Goal: Information Seeking & Learning: Learn about a topic

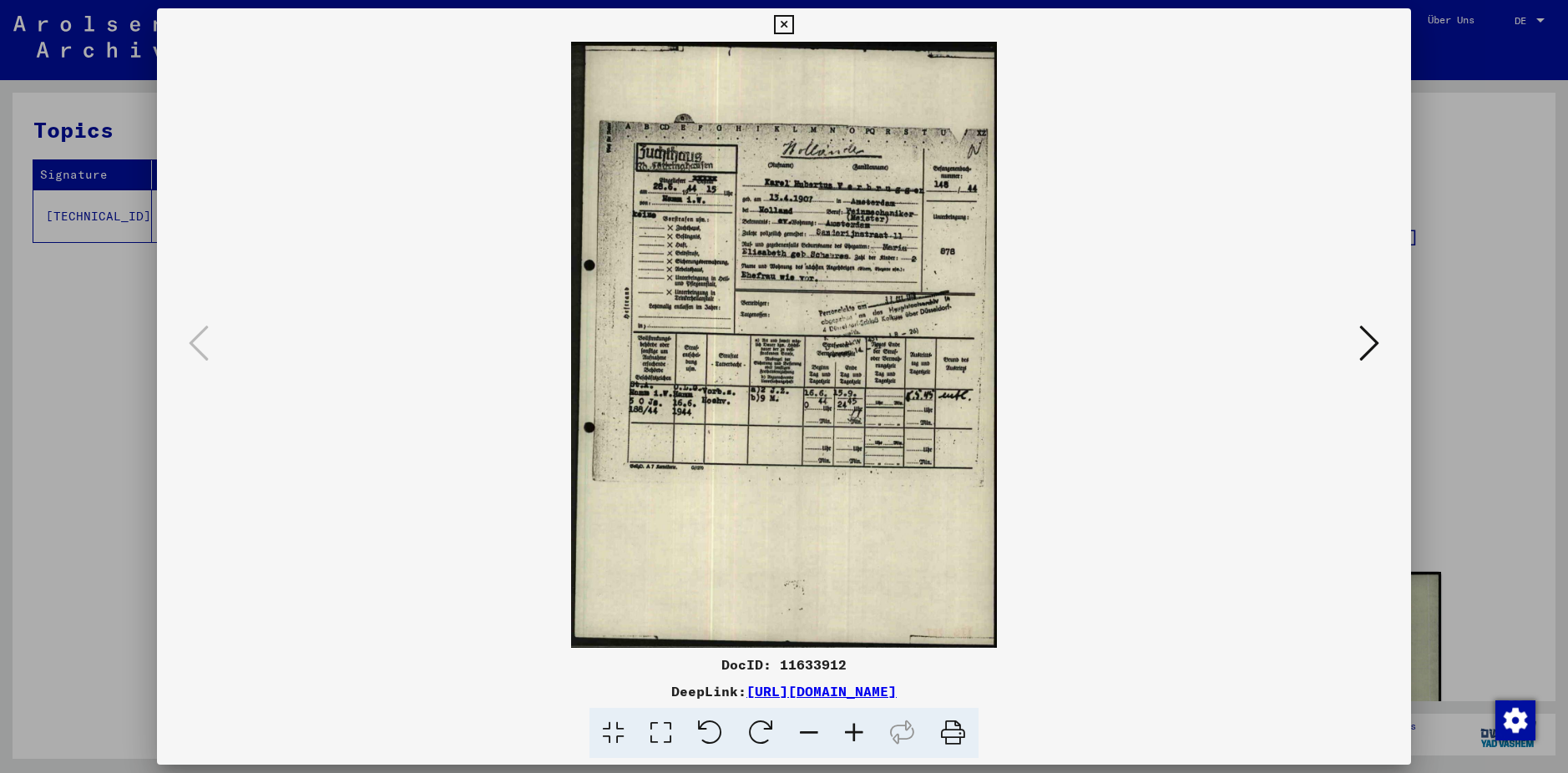
scroll to position [167, 0]
click at [856, 733] on icon at bounding box center [854, 733] width 45 height 51
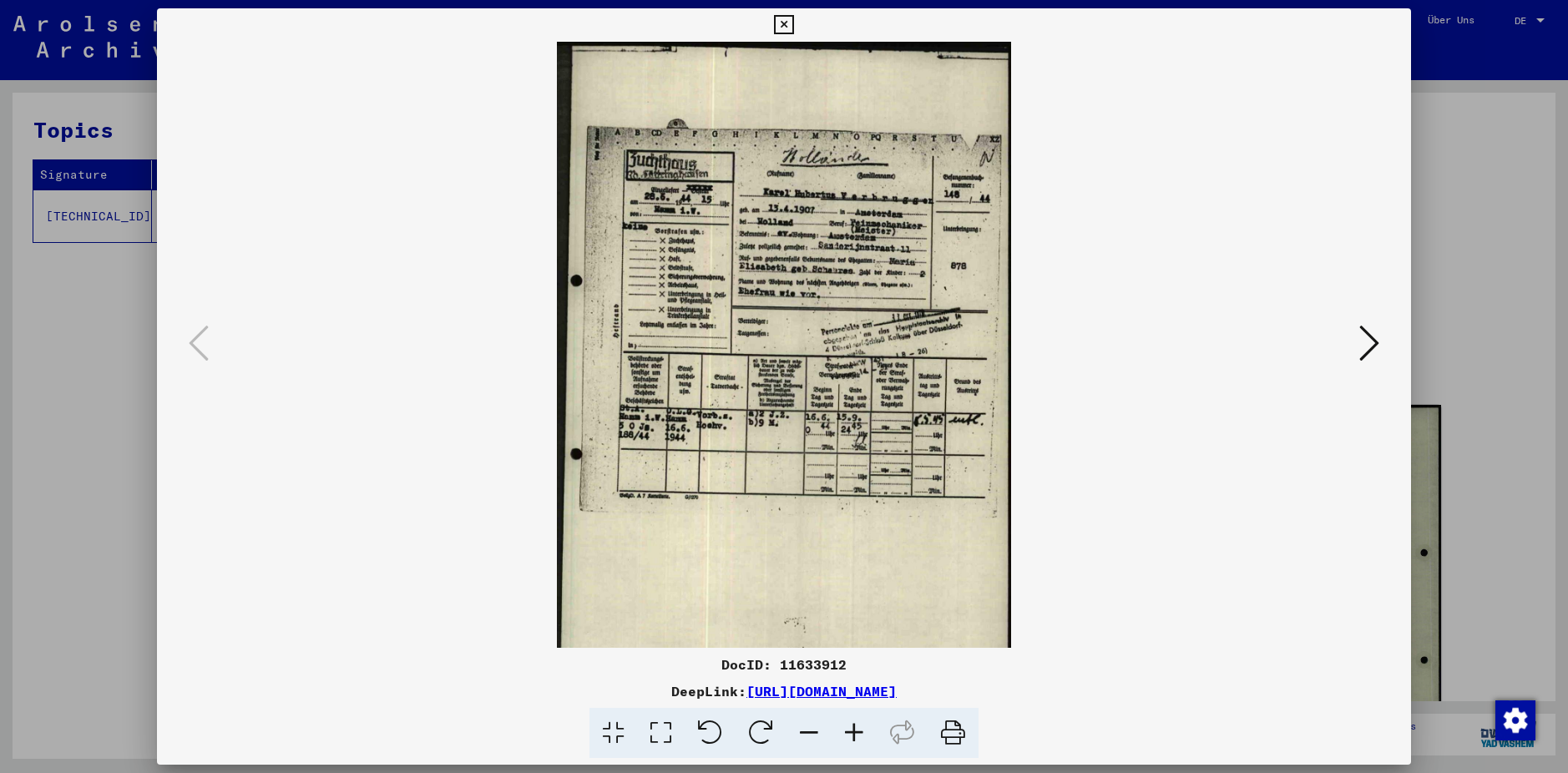
click at [857, 728] on icon at bounding box center [854, 733] width 45 height 51
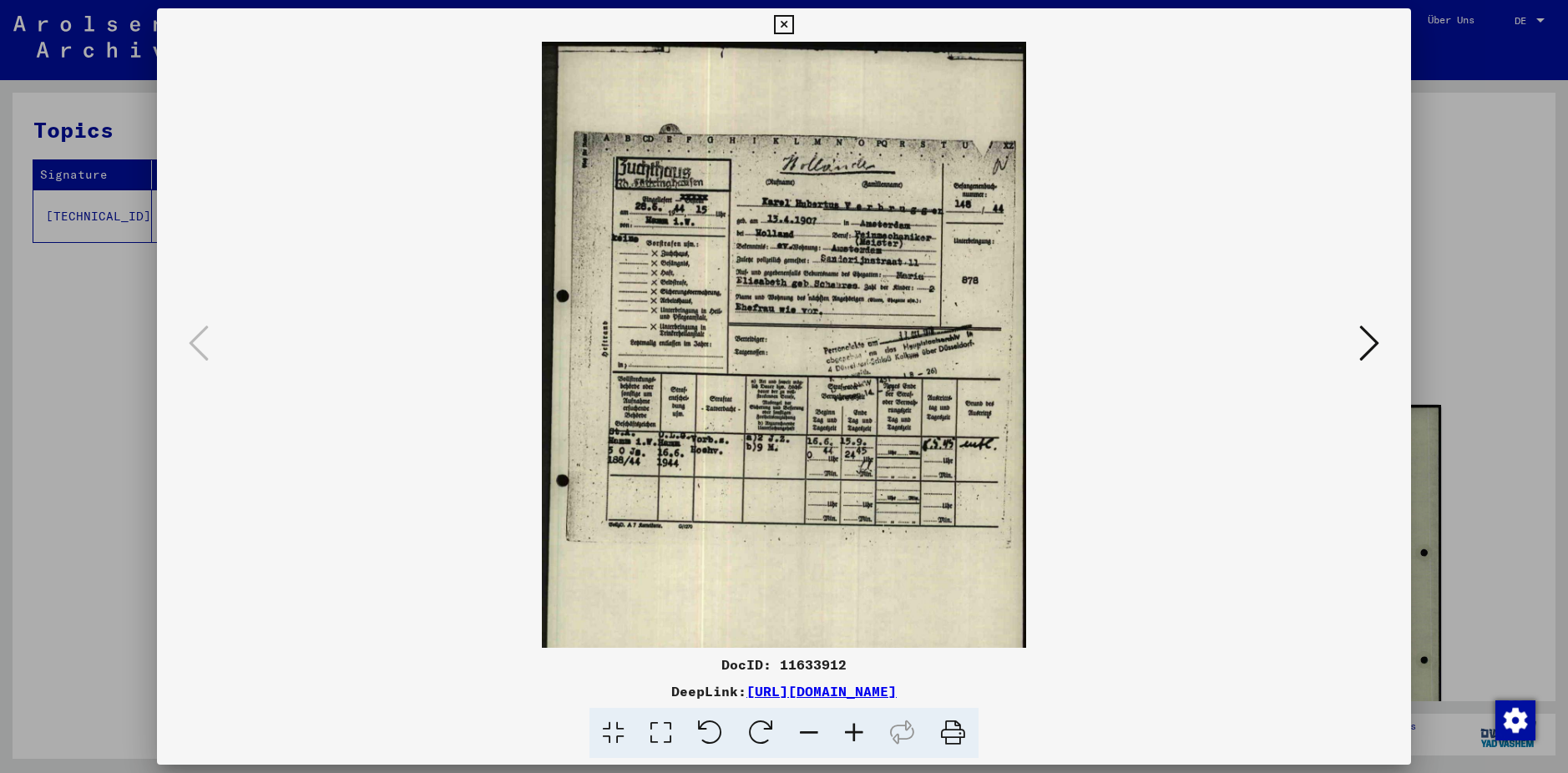
click at [855, 728] on icon at bounding box center [854, 733] width 45 height 51
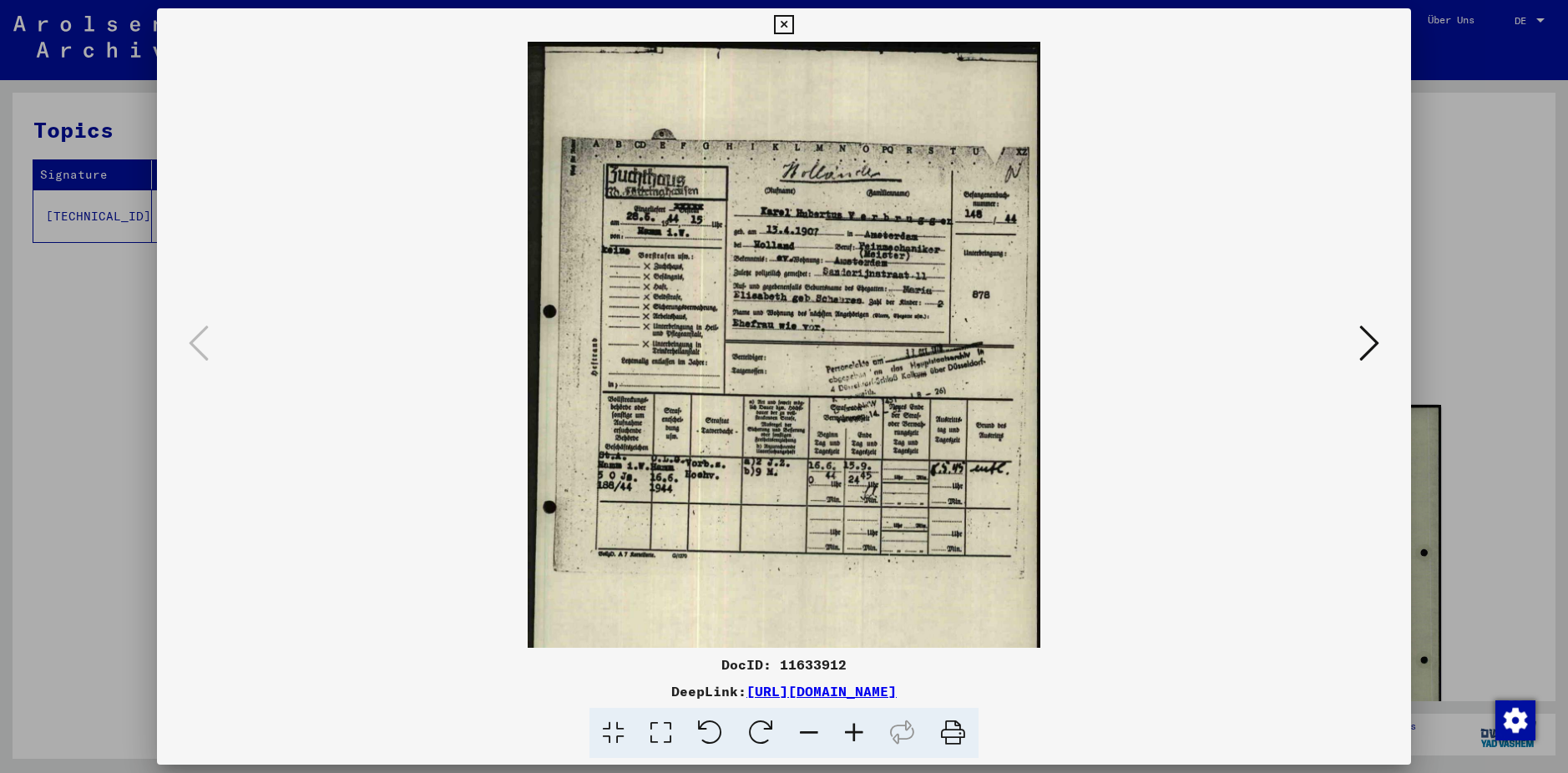
click at [855, 728] on icon at bounding box center [854, 733] width 45 height 51
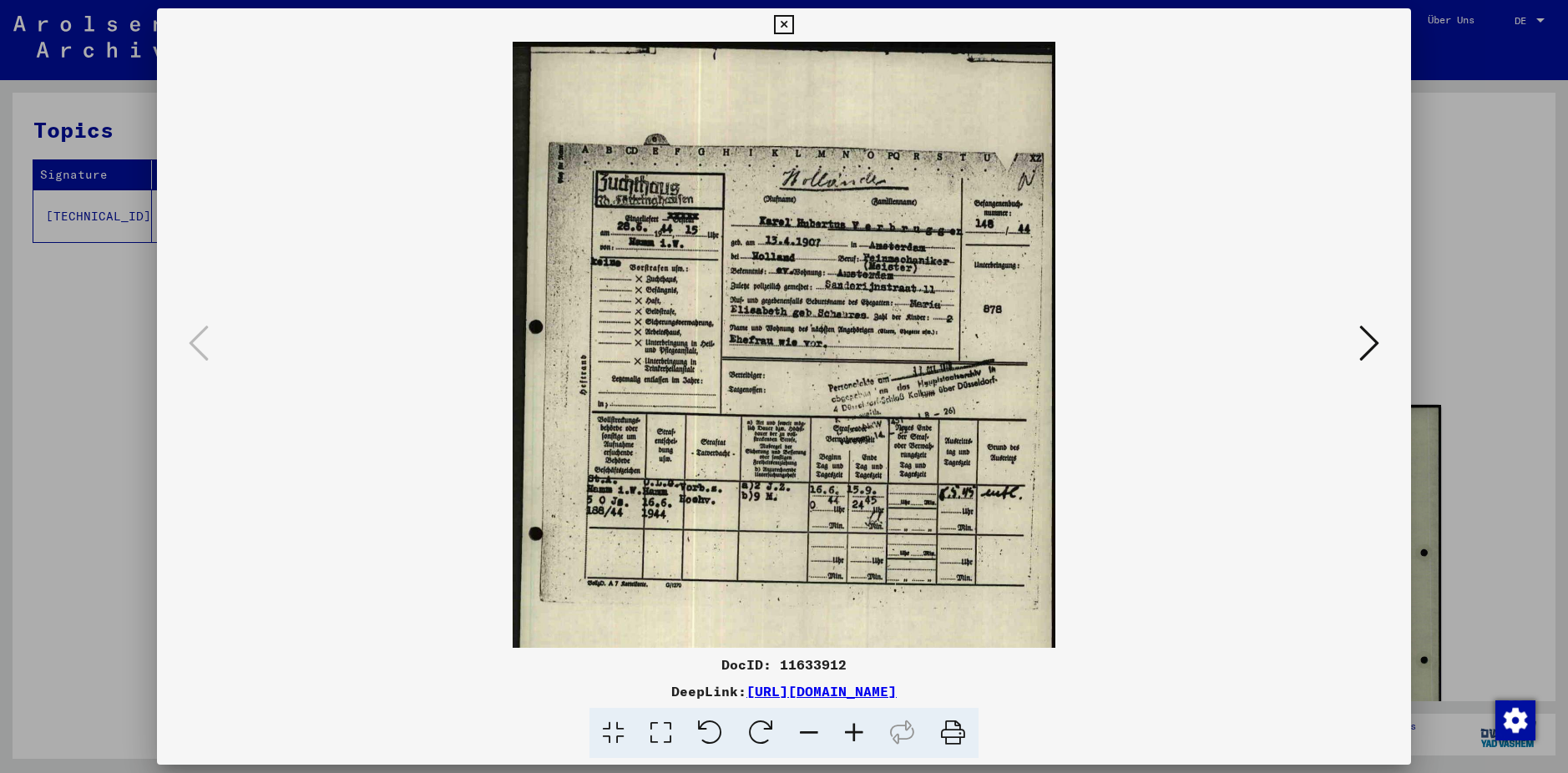
click at [855, 728] on icon at bounding box center [854, 733] width 45 height 51
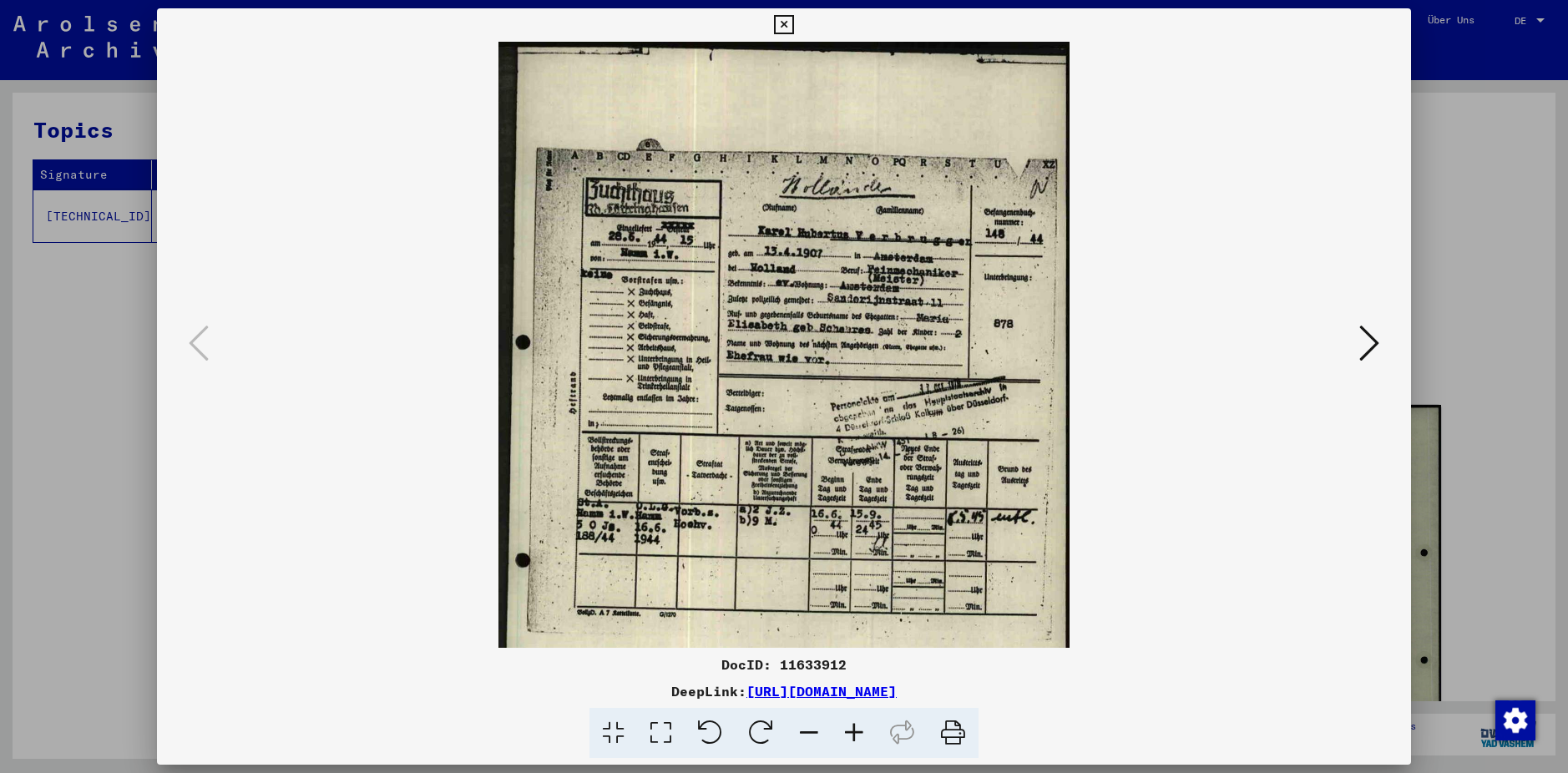
click at [857, 725] on icon at bounding box center [854, 733] width 45 height 51
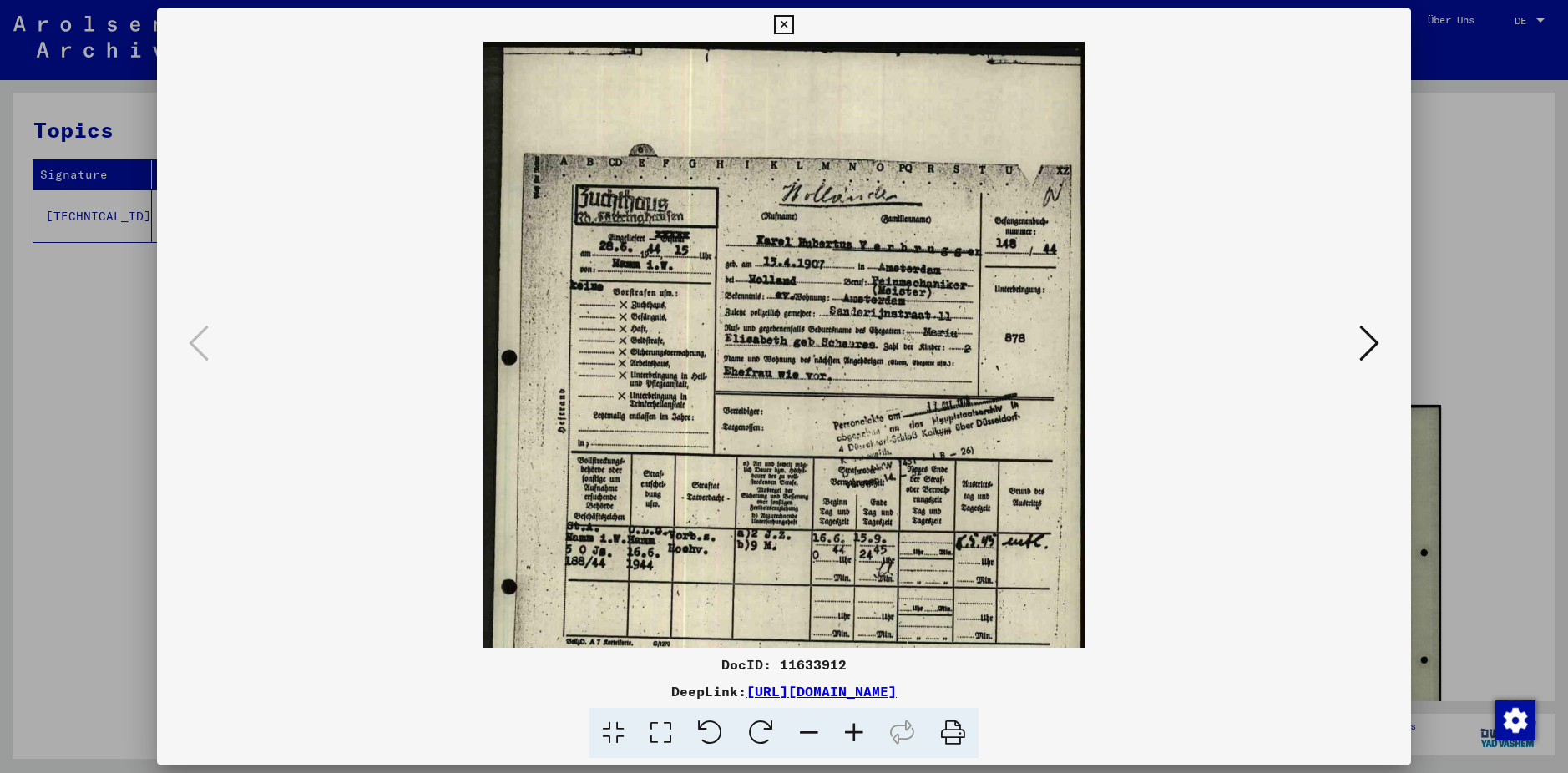
click at [857, 725] on icon at bounding box center [854, 733] width 45 height 51
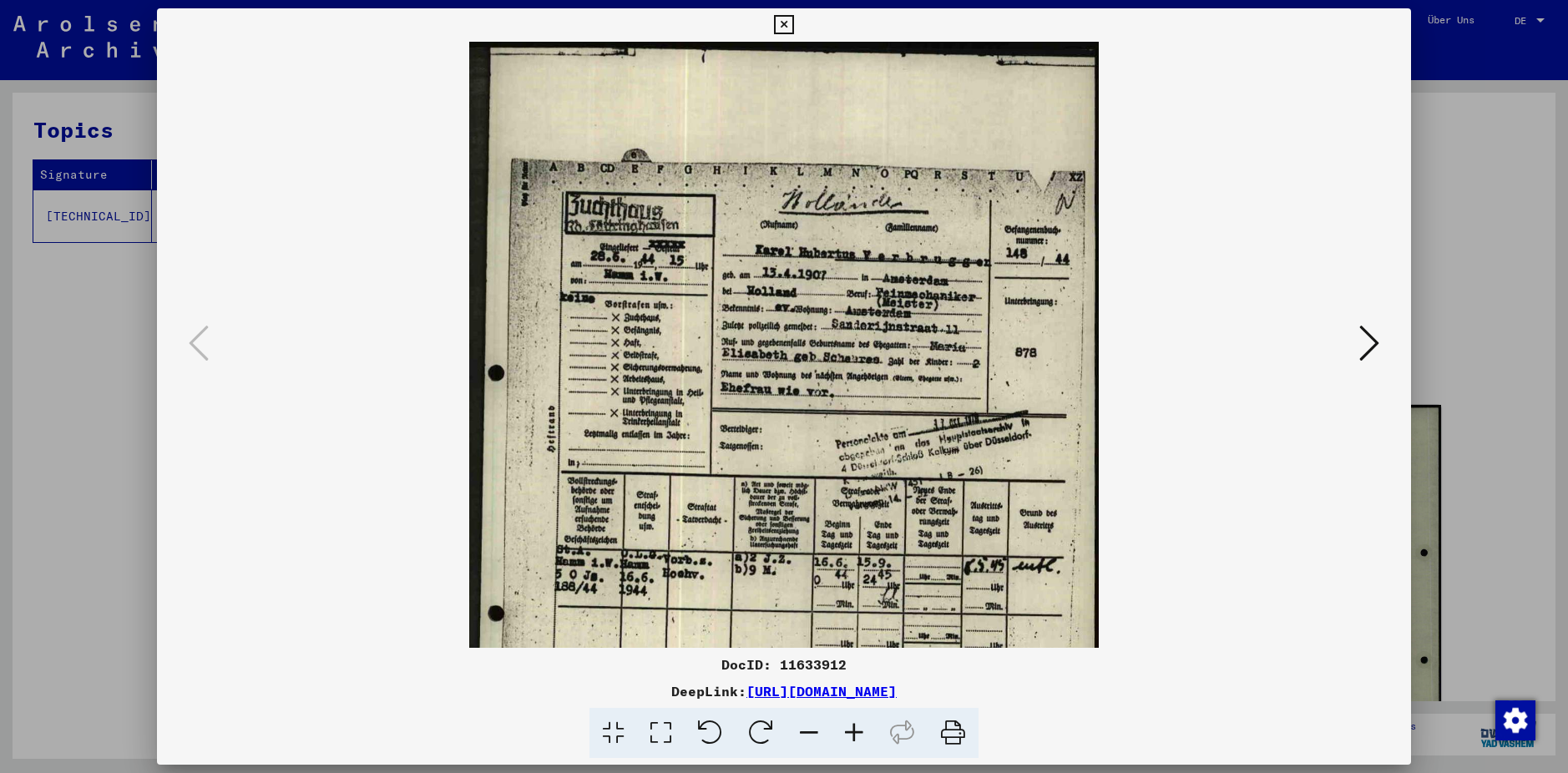
click at [857, 725] on icon at bounding box center [854, 733] width 45 height 51
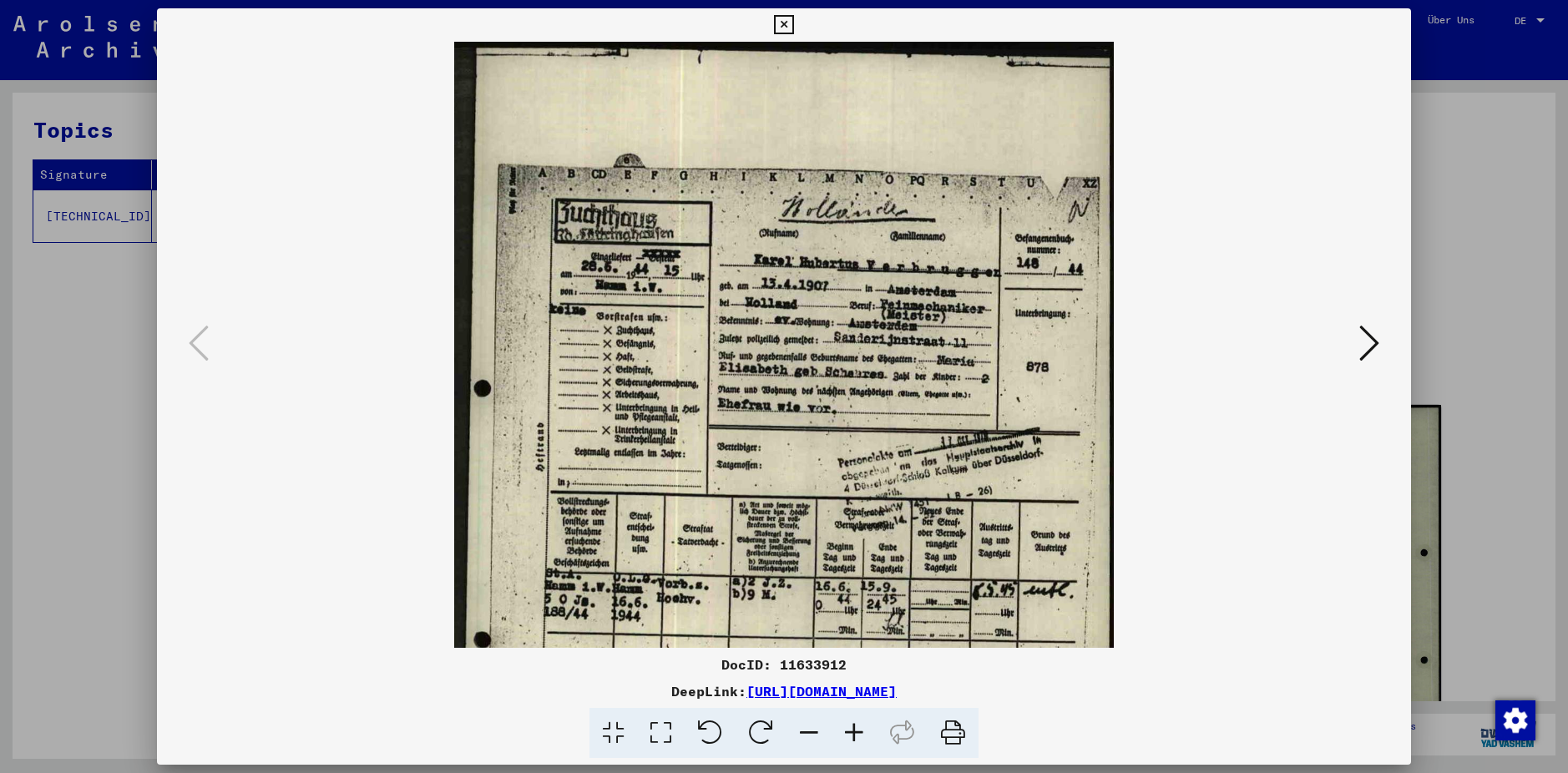
click at [857, 725] on icon at bounding box center [854, 733] width 45 height 51
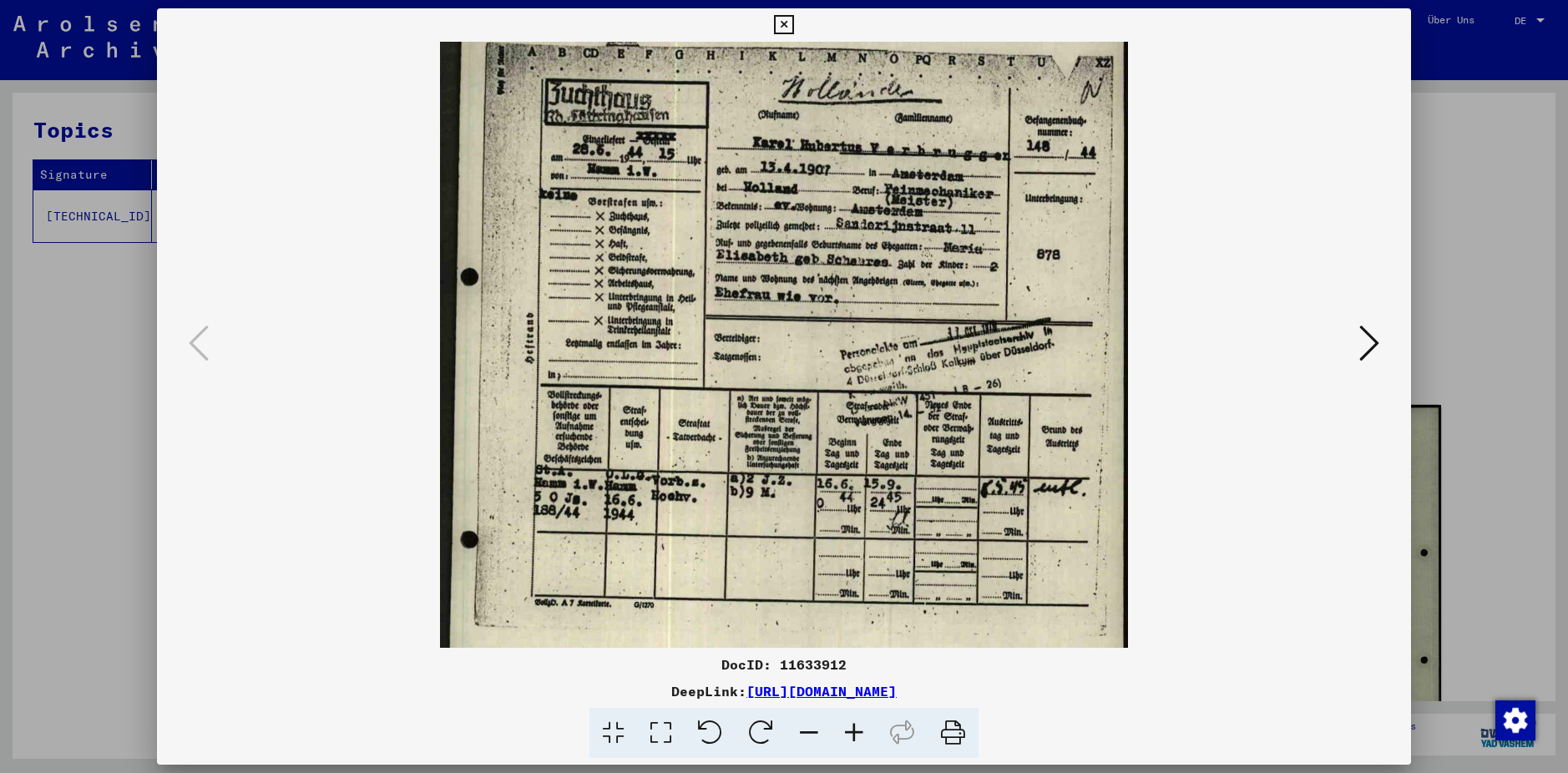
scroll to position [163, 0]
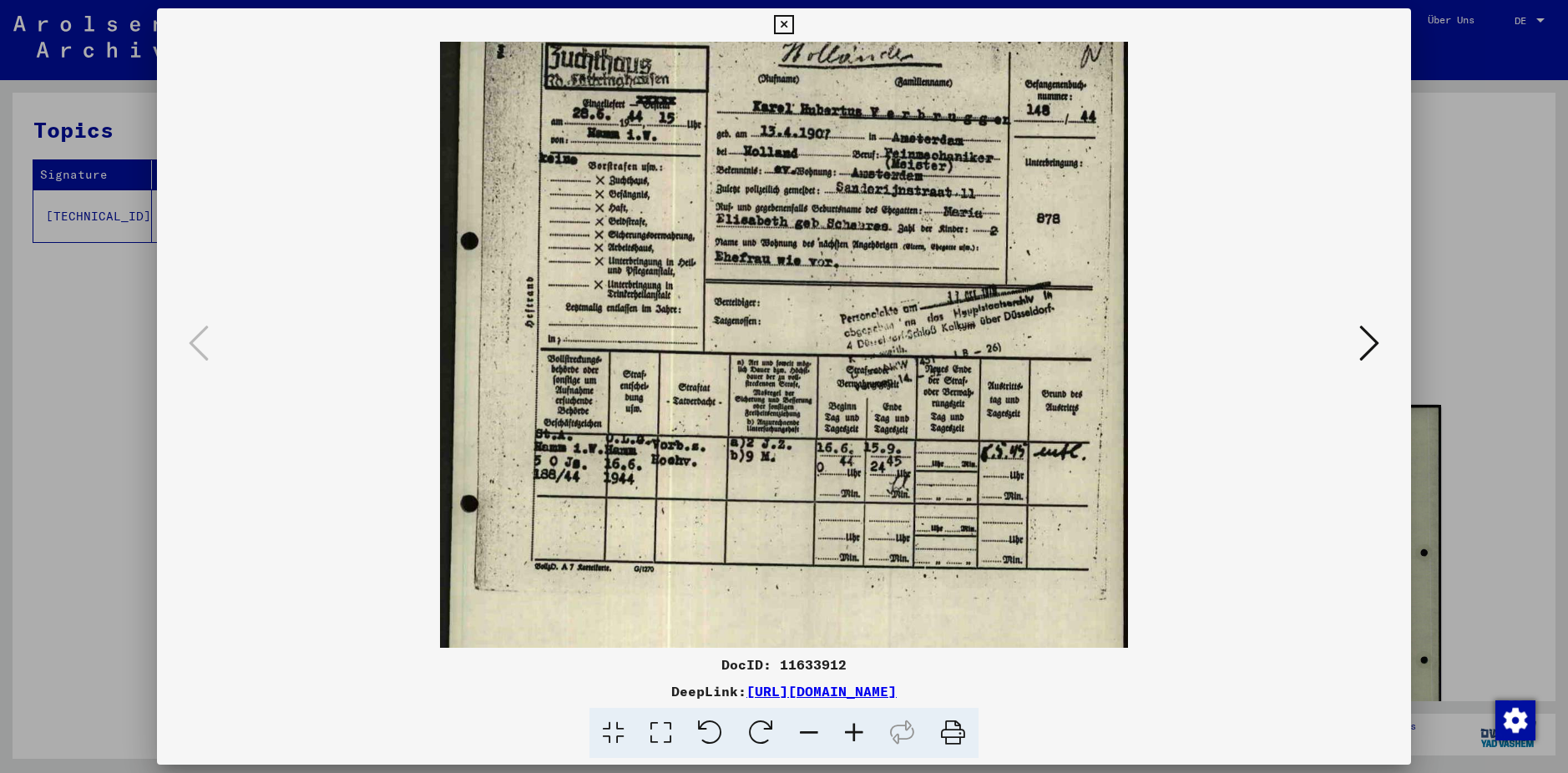
drag, startPoint x: 769, startPoint y: 497, endPoint x: 780, endPoint y: 337, distance: 160.4
click at [780, 337] on img at bounding box center [784, 369] width 689 height 981
click at [851, 728] on icon at bounding box center [854, 733] width 45 height 51
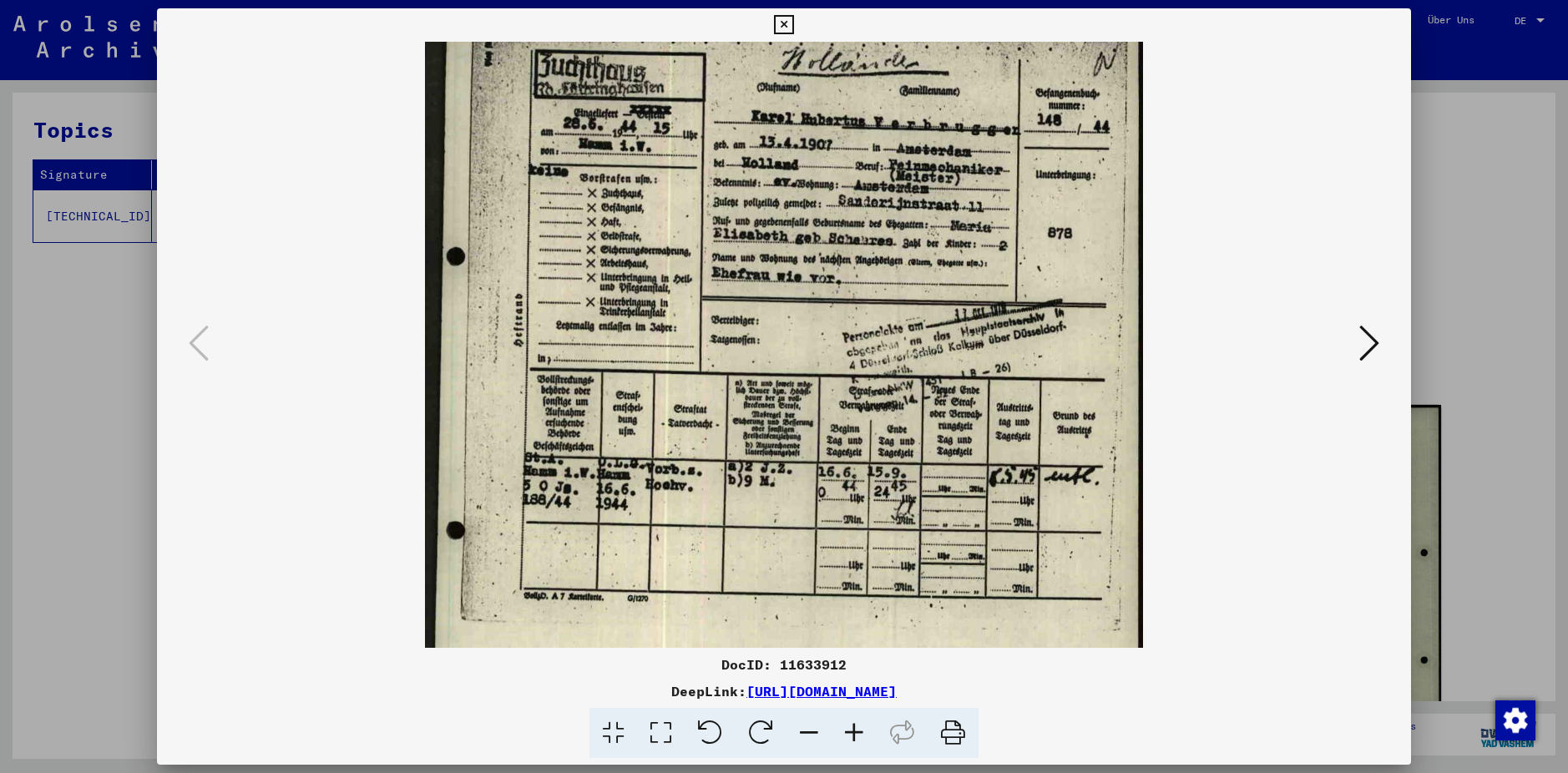
click at [852, 733] on icon at bounding box center [854, 733] width 45 height 51
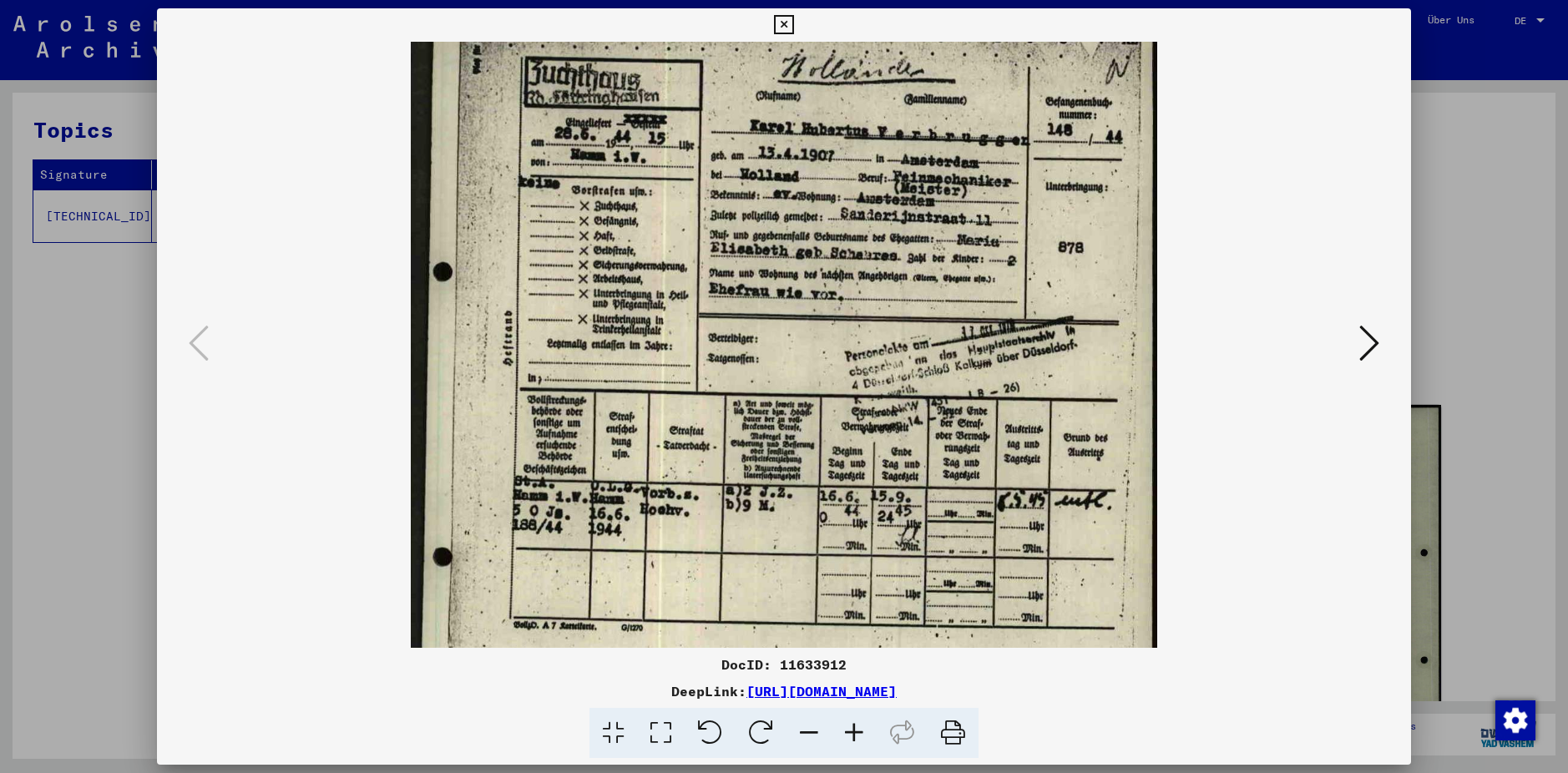
click at [852, 733] on icon at bounding box center [854, 733] width 45 height 51
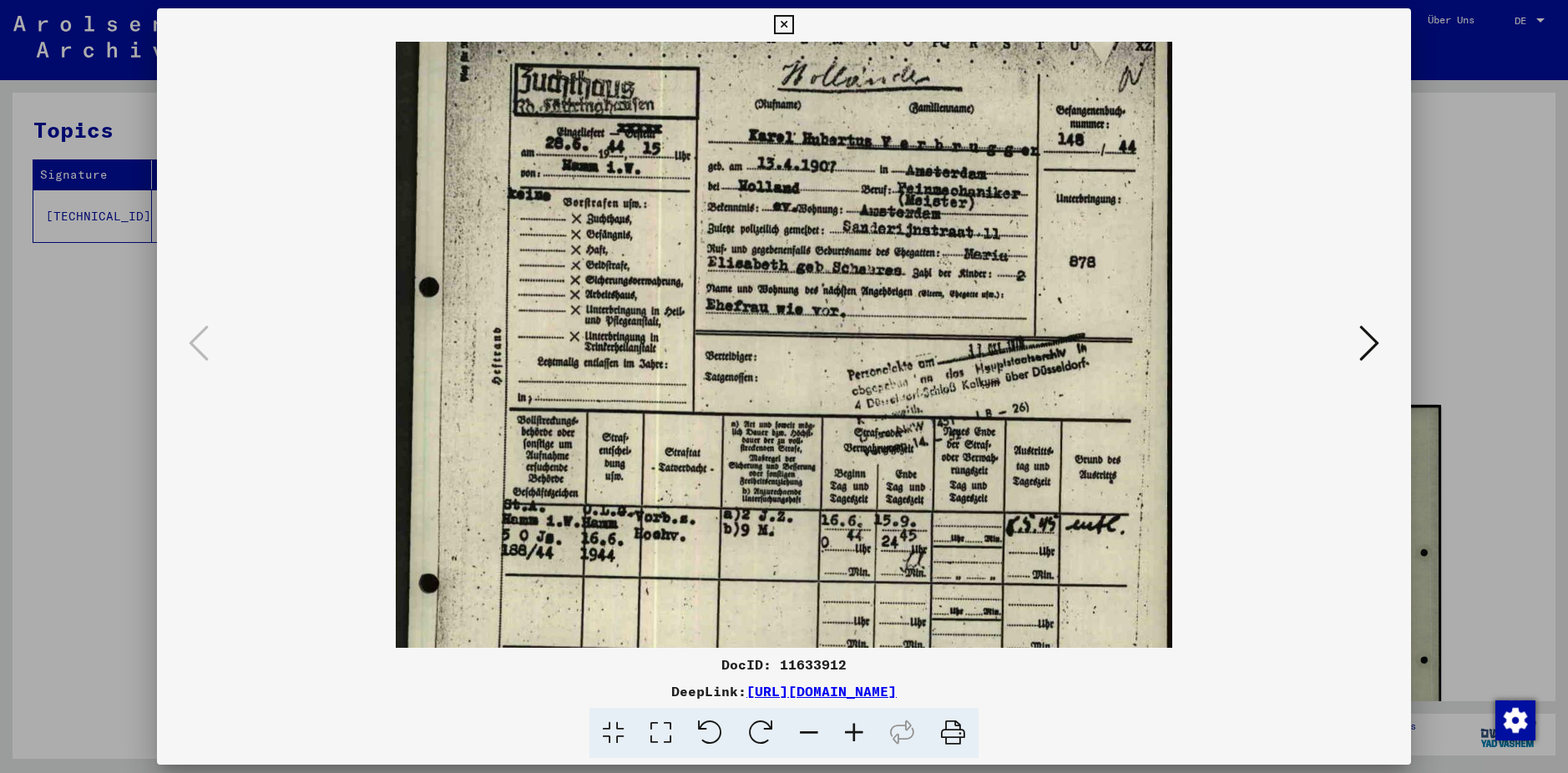
click at [852, 733] on icon at bounding box center [854, 733] width 45 height 51
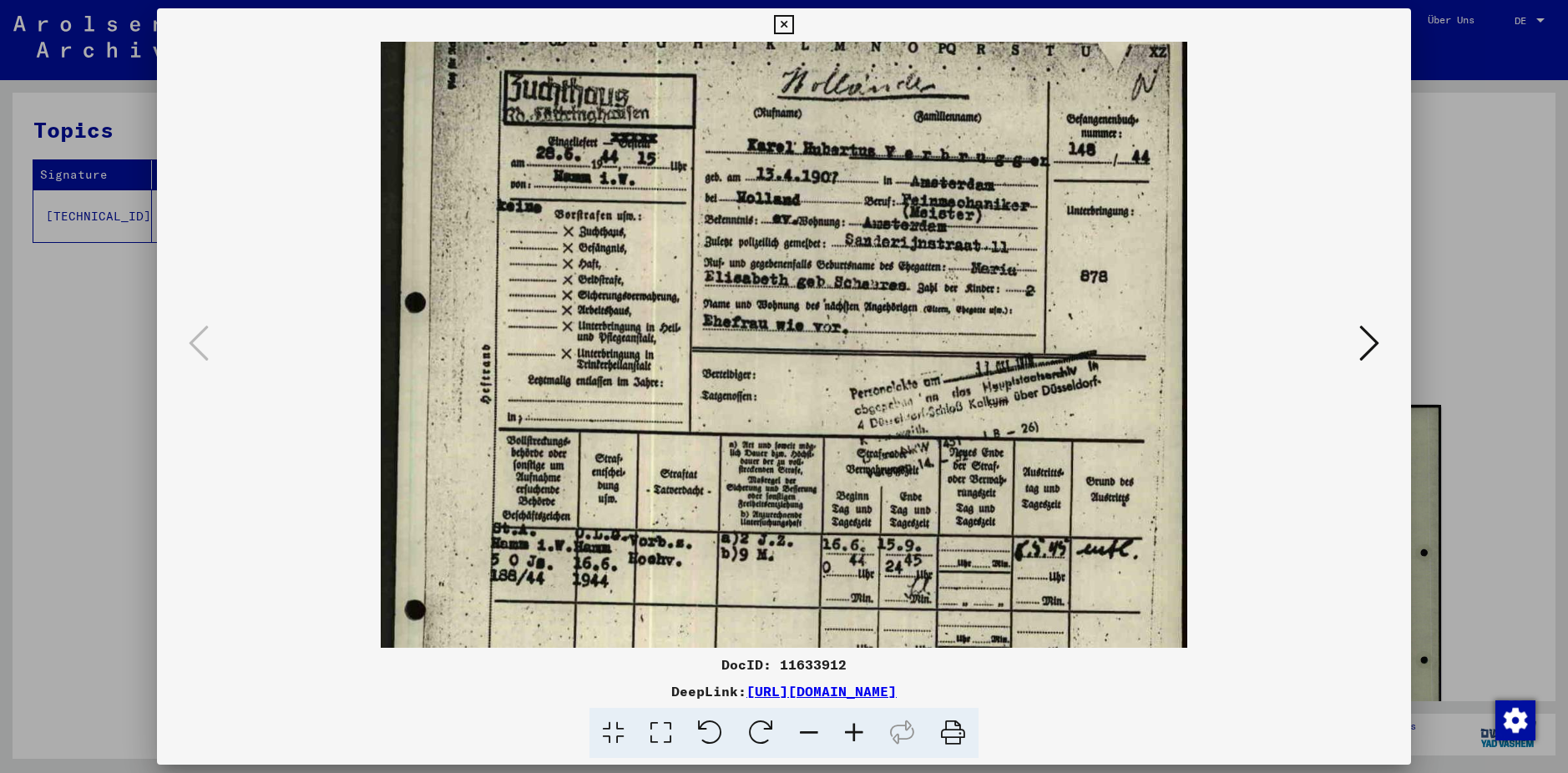
click at [854, 733] on icon at bounding box center [854, 733] width 45 height 51
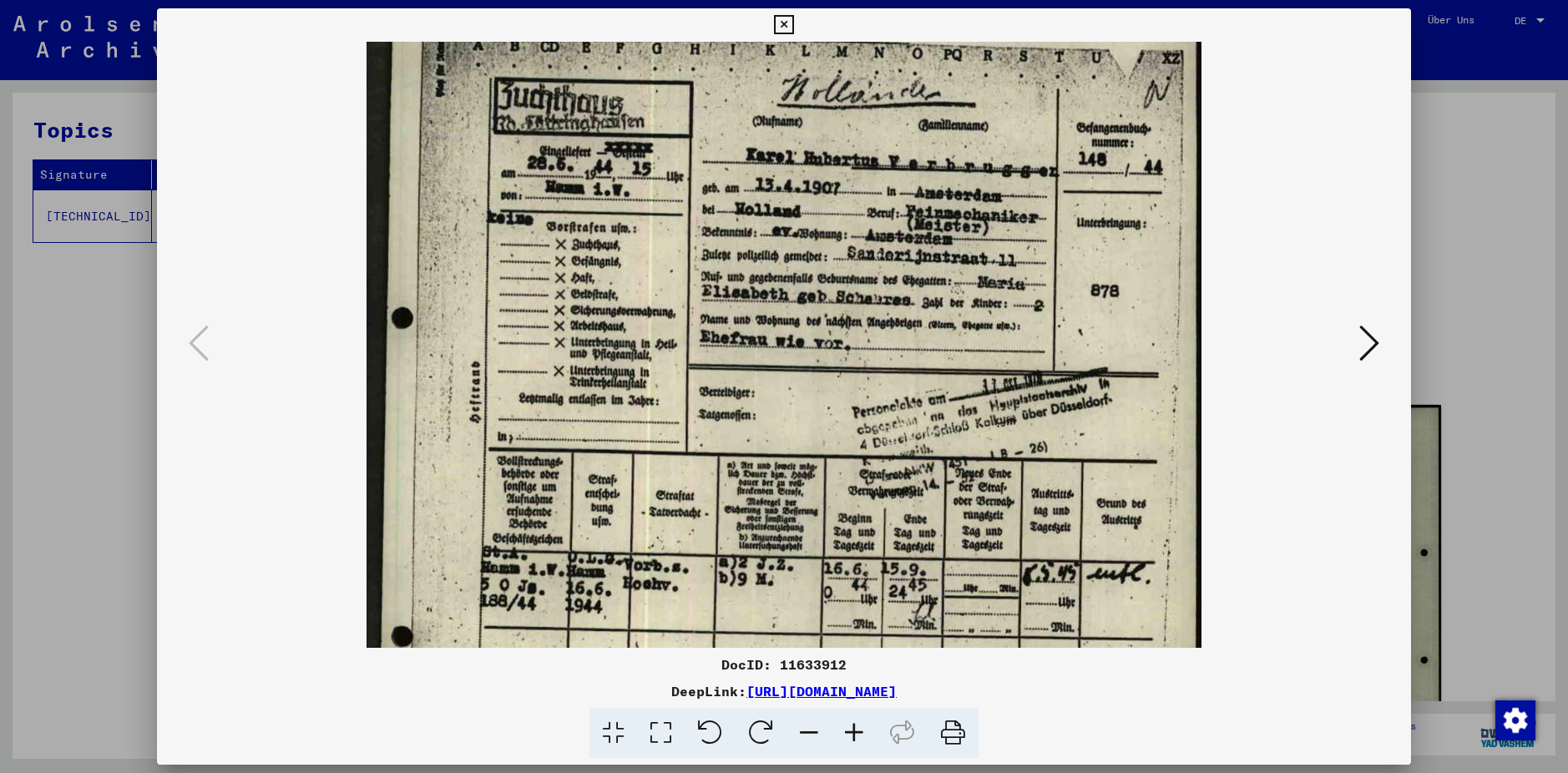
click at [855, 733] on icon at bounding box center [854, 733] width 45 height 51
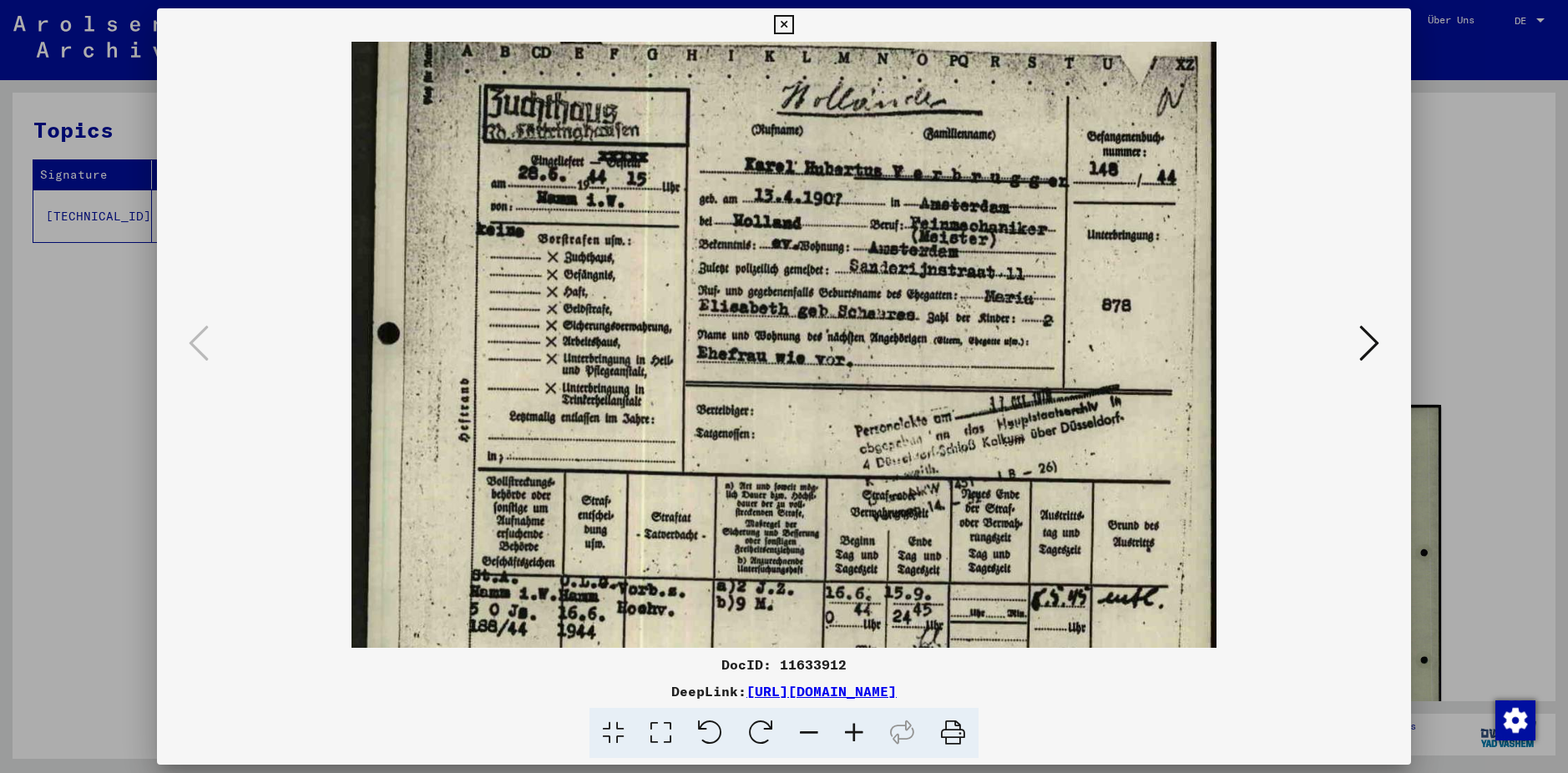
click at [858, 733] on icon at bounding box center [854, 733] width 45 height 51
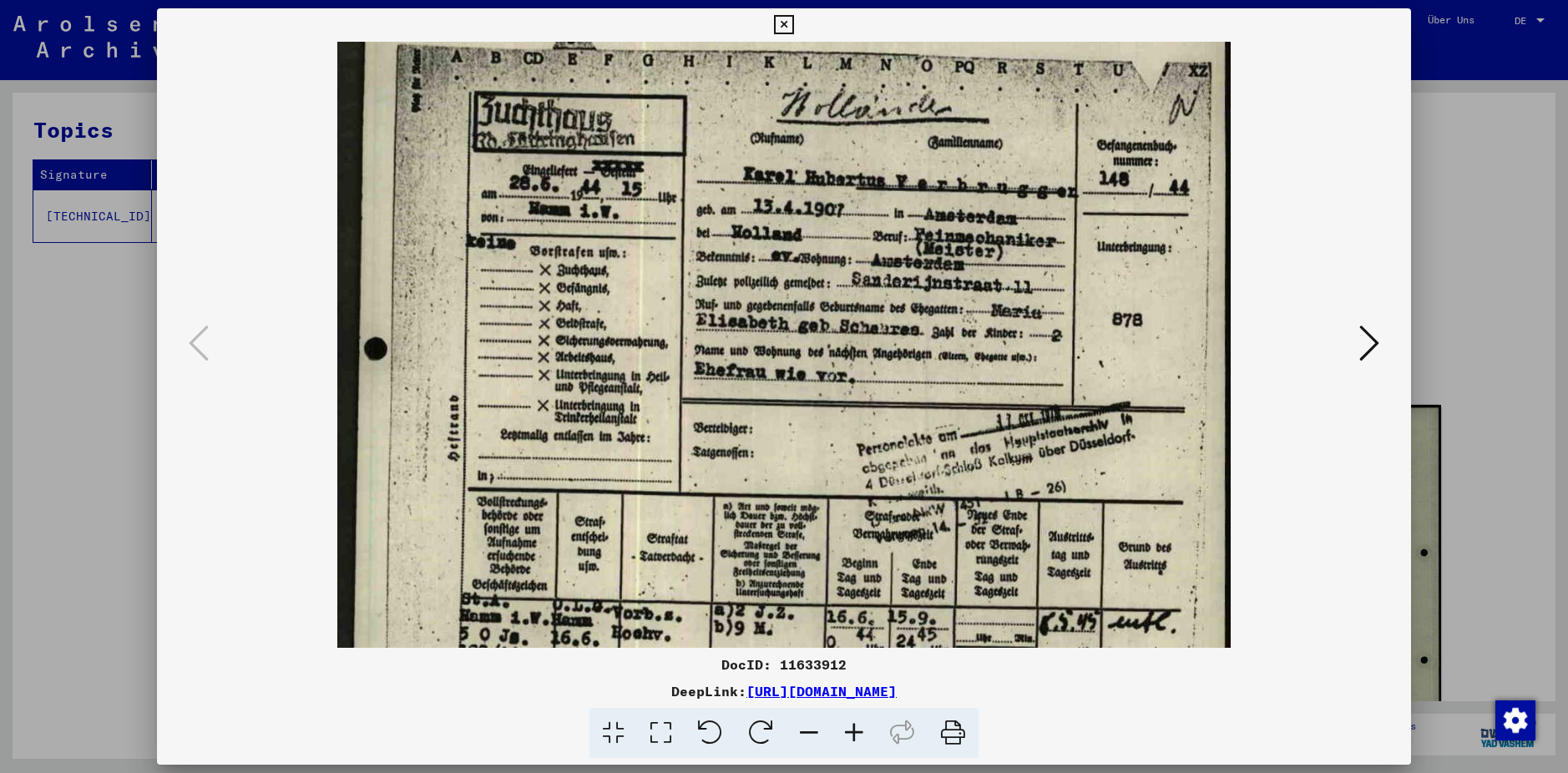
click at [858, 733] on icon at bounding box center [854, 733] width 45 height 51
